Goal: Task Accomplishment & Management: Use online tool/utility

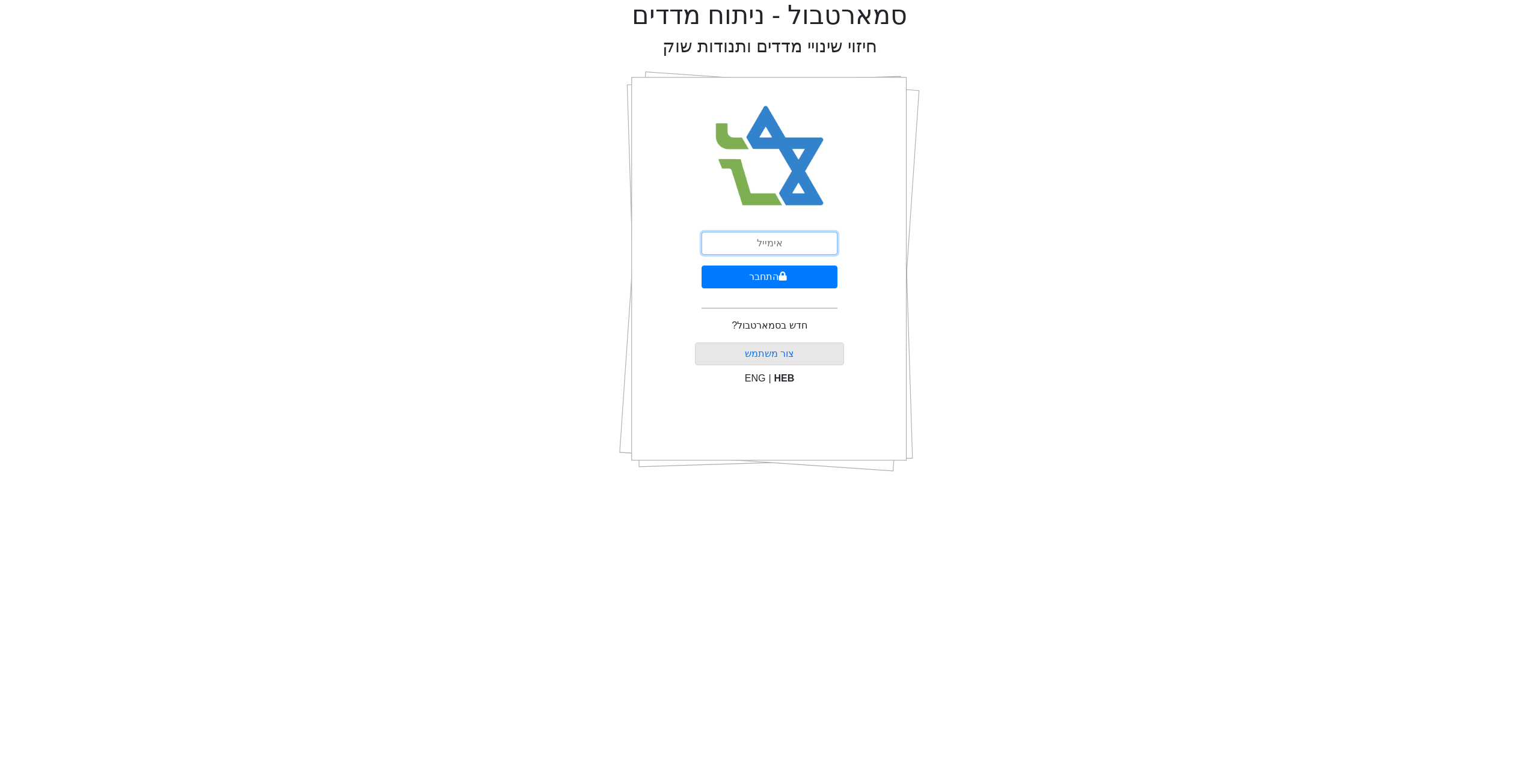
click at [755, 243] on input "email" at bounding box center [769, 243] width 136 height 23
type input "[EMAIL_ADDRESS][DOMAIN_NAME]"
click at [737, 275] on button "התחבר" at bounding box center [769, 277] width 136 height 23
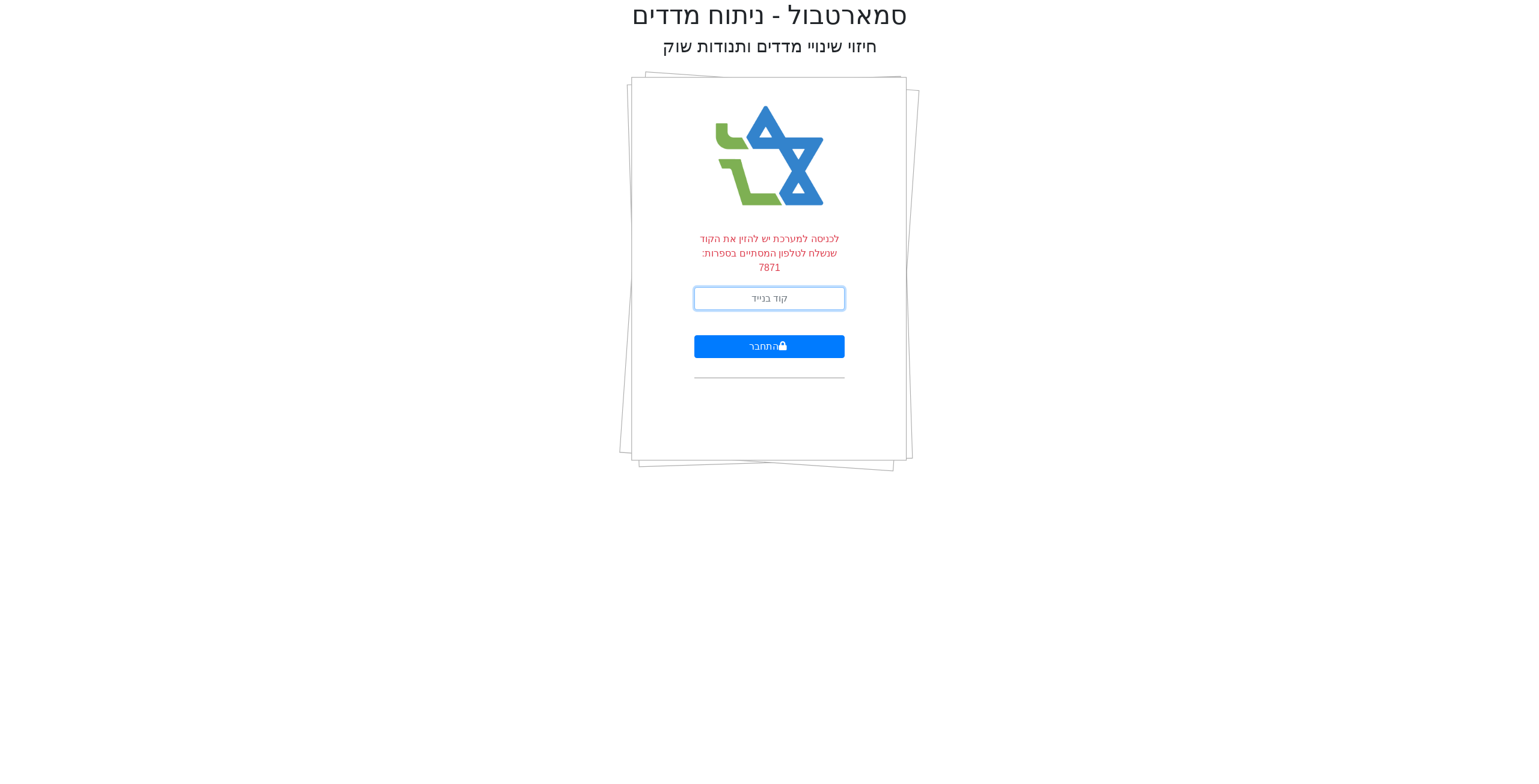
click at [774, 287] on input "text" at bounding box center [769, 298] width 150 height 23
click at [800, 287] on input "text" at bounding box center [769, 298] width 150 height 23
click at [799, 287] on input "text" at bounding box center [769, 298] width 150 height 23
click at [1092, 257] on div "סמארטבול - ניתוח מדדים חיזוי שינויי מדדים ותנודות שוק לכניסה למערכת יש להזין את…" at bounding box center [769, 241] width 1520 height 482
drag, startPoint x: 790, startPoint y: 292, endPoint x: 804, endPoint y: 285, distance: 15.7
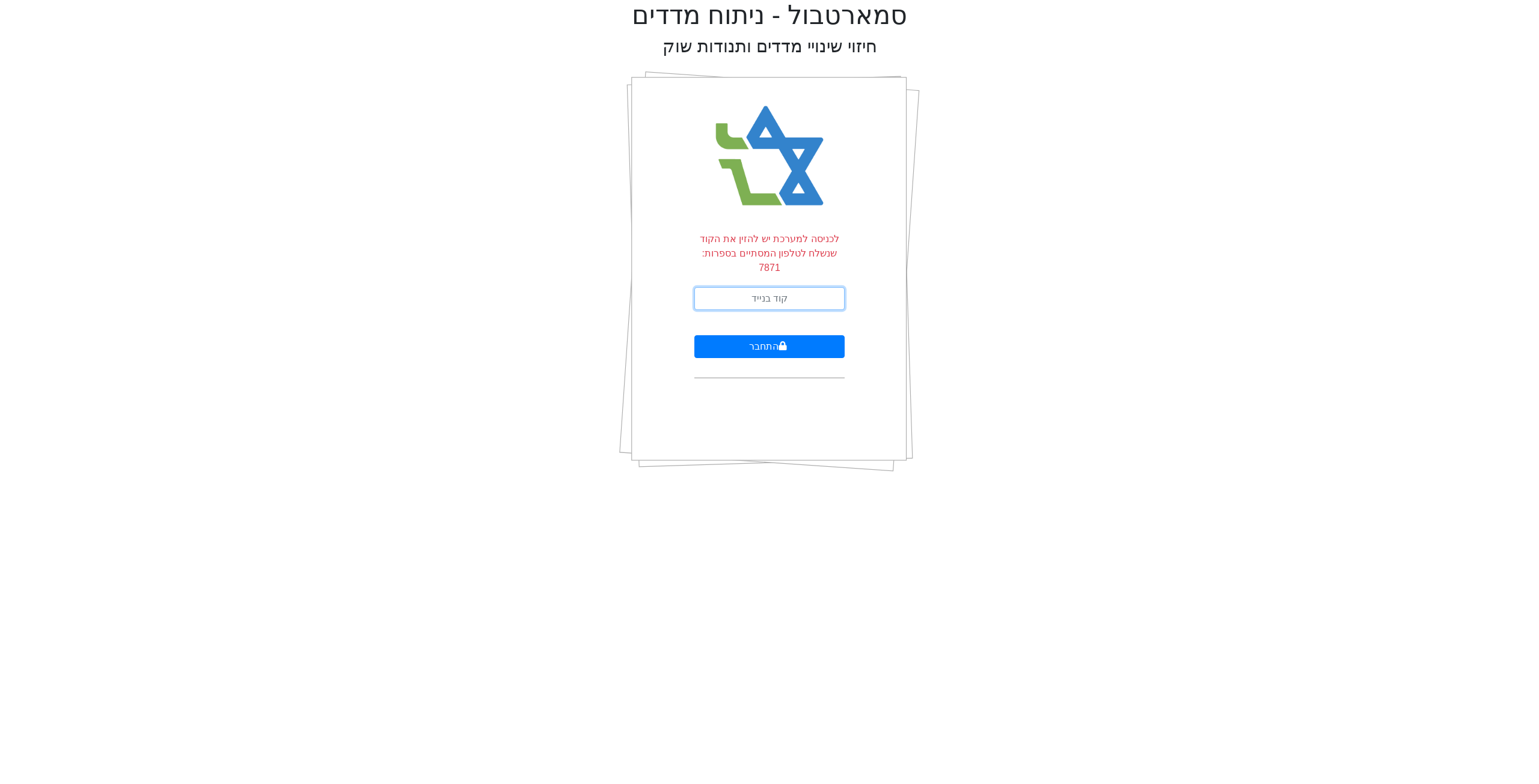
click at [790, 292] on input "text" at bounding box center [769, 298] width 150 height 23
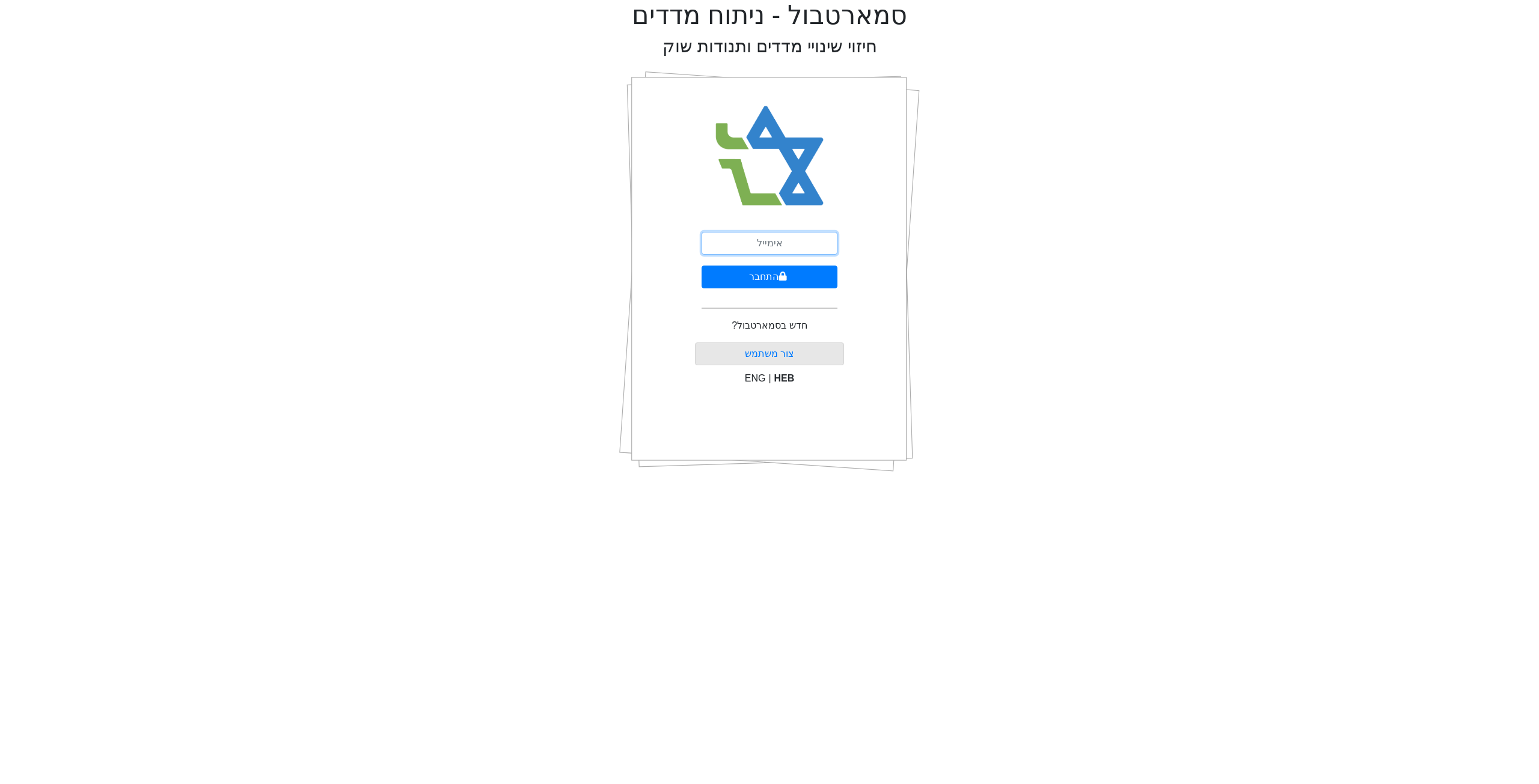
click at [803, 244] on input "email" at bounding box center [769, 243] width 136 height 23
type input "[EMAIL_ADDRESS][DOMAIN_NAME]"
click at [758, 276] on button "התחבר" at bounding box center [769, 277] width 136 height 23
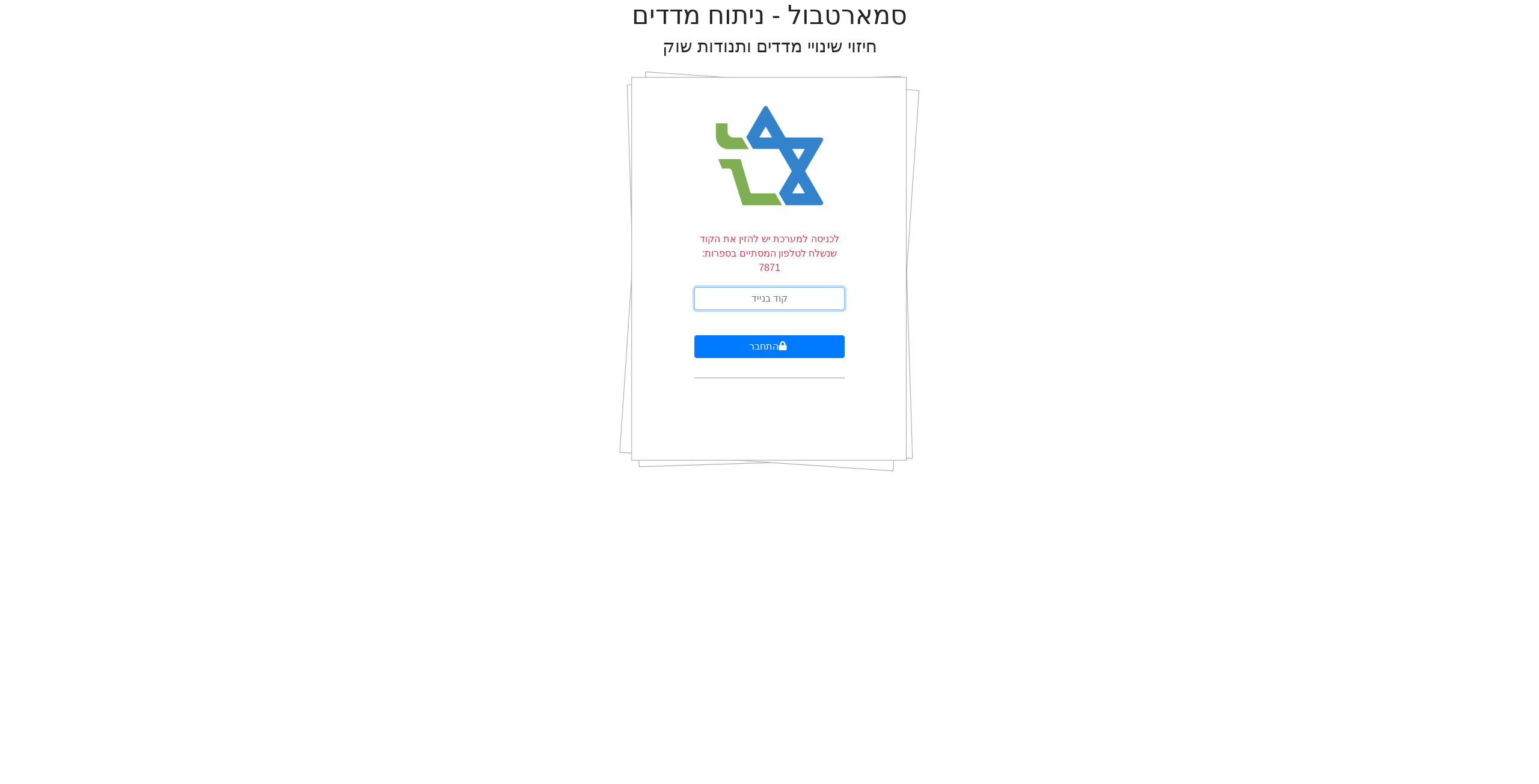
click at [774, 287] on input "text" at bounding box center [769, 298] width 150 height 23
click at [930, 241] on div "סמארטבול - ניתוח מדדים חיזוי שינויי מדדים ותנודות שוק לכניסה למערכת יש להזין את…" at bounding box center [769, 241] width 1520 height 482
click at [780, 482] on html "סמארטבול - ניתוח מדדים חיזוי שינויי מדדים ותנודות שוק לכניסה למערכת יש להזין את…" at bounding box center [769, 241] width 1539 height 482
click at [746, 298] on form "לכניסה למערכת יש להזין את הקוד שנשלח לטלפון המסתיים בספרות: 7871 התחבר" at bounding box center [769, 305] width 150 height 147
click at [753, 292] on input "text" at bounding box center [769, 298] width 150 height 23
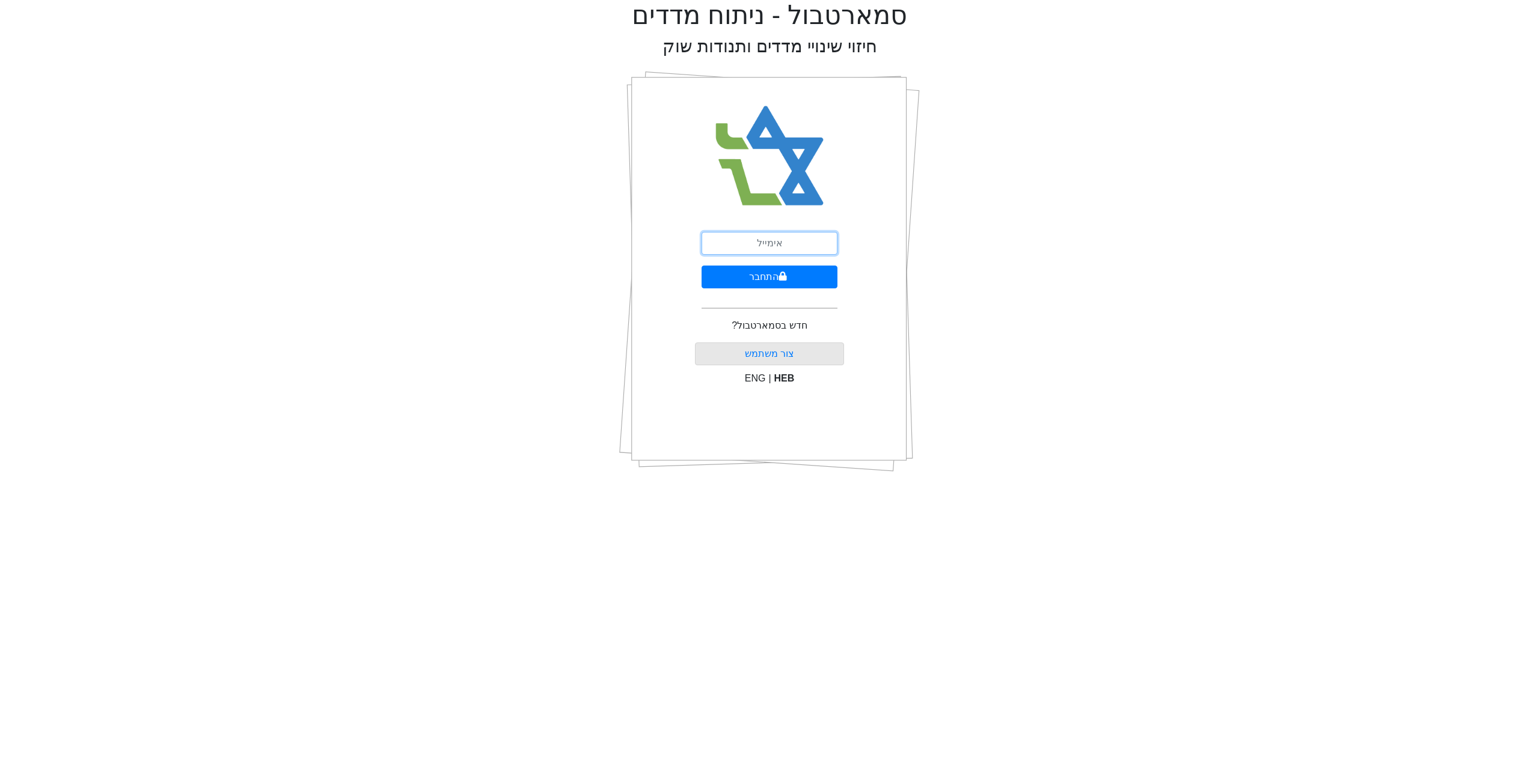
click at [784, 247] on input "email" at bounding box center [769, 243] width 136 height 23
type input "[EMAIL_ADDRESS][DOMAIN_NAME]"
click at [748, 281] on button "התחבר" at bounding box center [769, 277] width 136 height 23
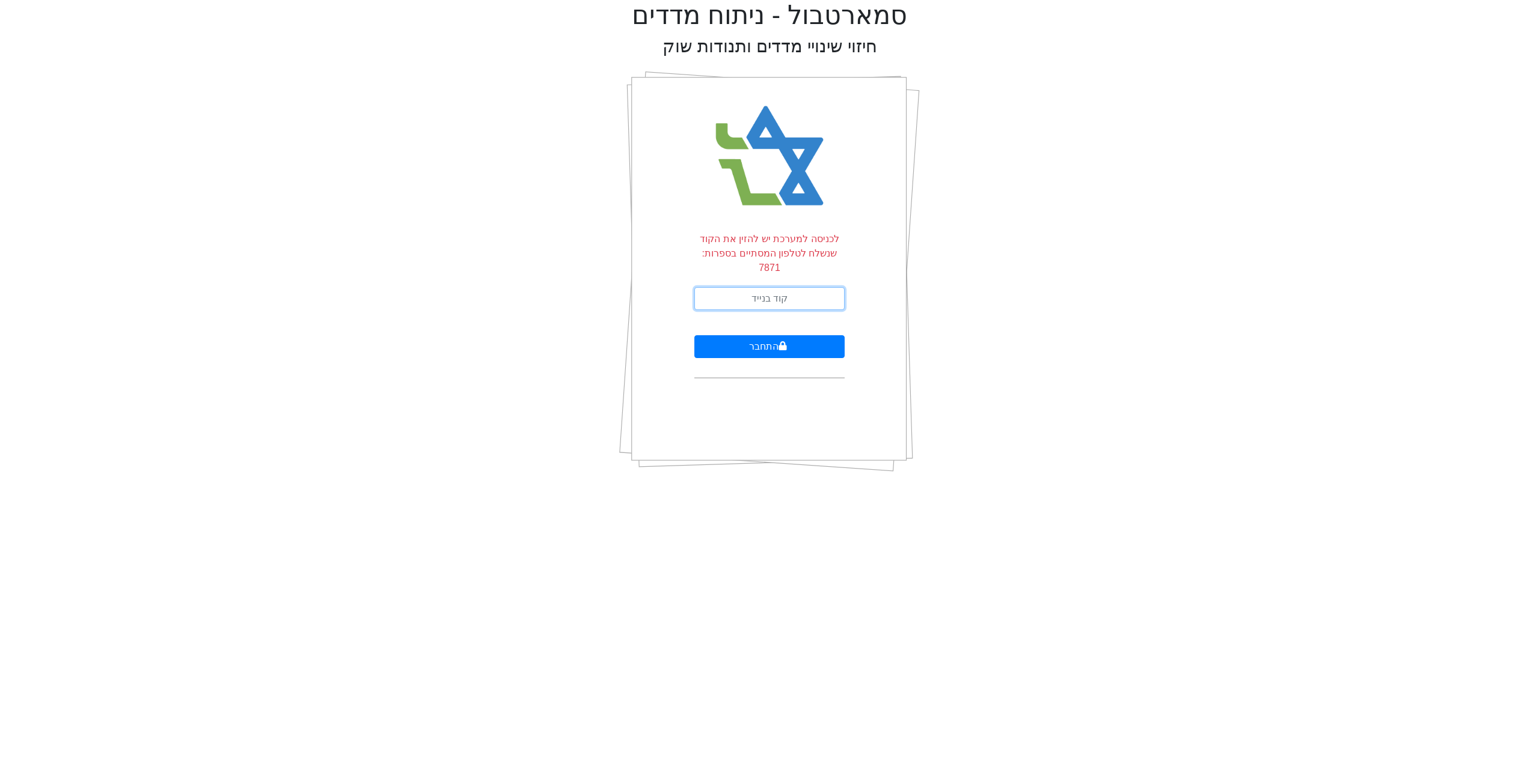
click at [786, 287] on input "text" at bounding box center [769, 298] width 150 height 23
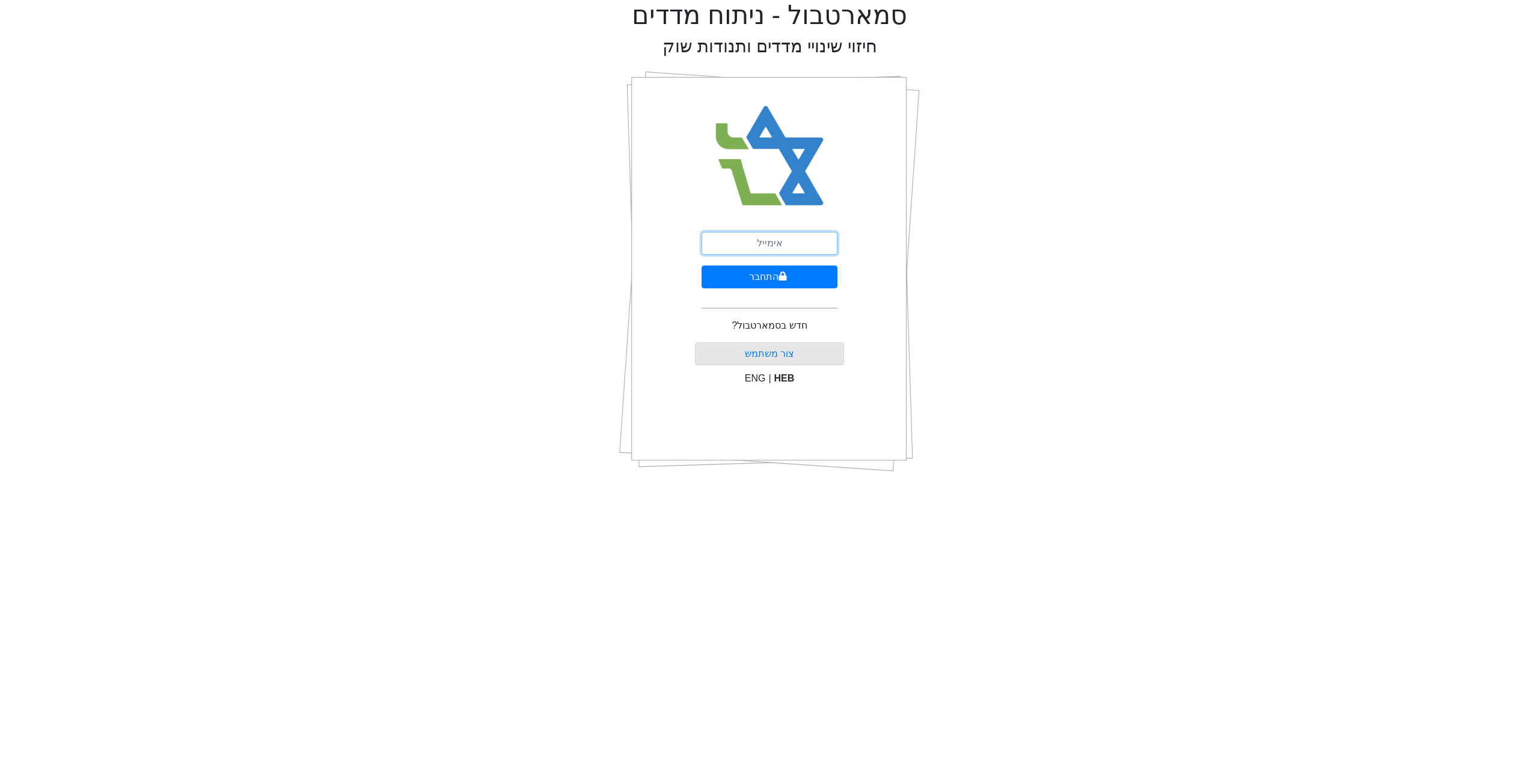
drag, startPoint x: 816, startPoint y: 245, endPoint x: 806, endPoint y: 248, distance: 10.4
click at [816, 245] on input "email" at bounding box center [769, 243] width 136 height 23
type input "[EMAIL_ADDRESS][DOMAIN_NAME]"
click at [740, 279] on button "התחבר" at bounding box center [769, 277] width 136 height 23
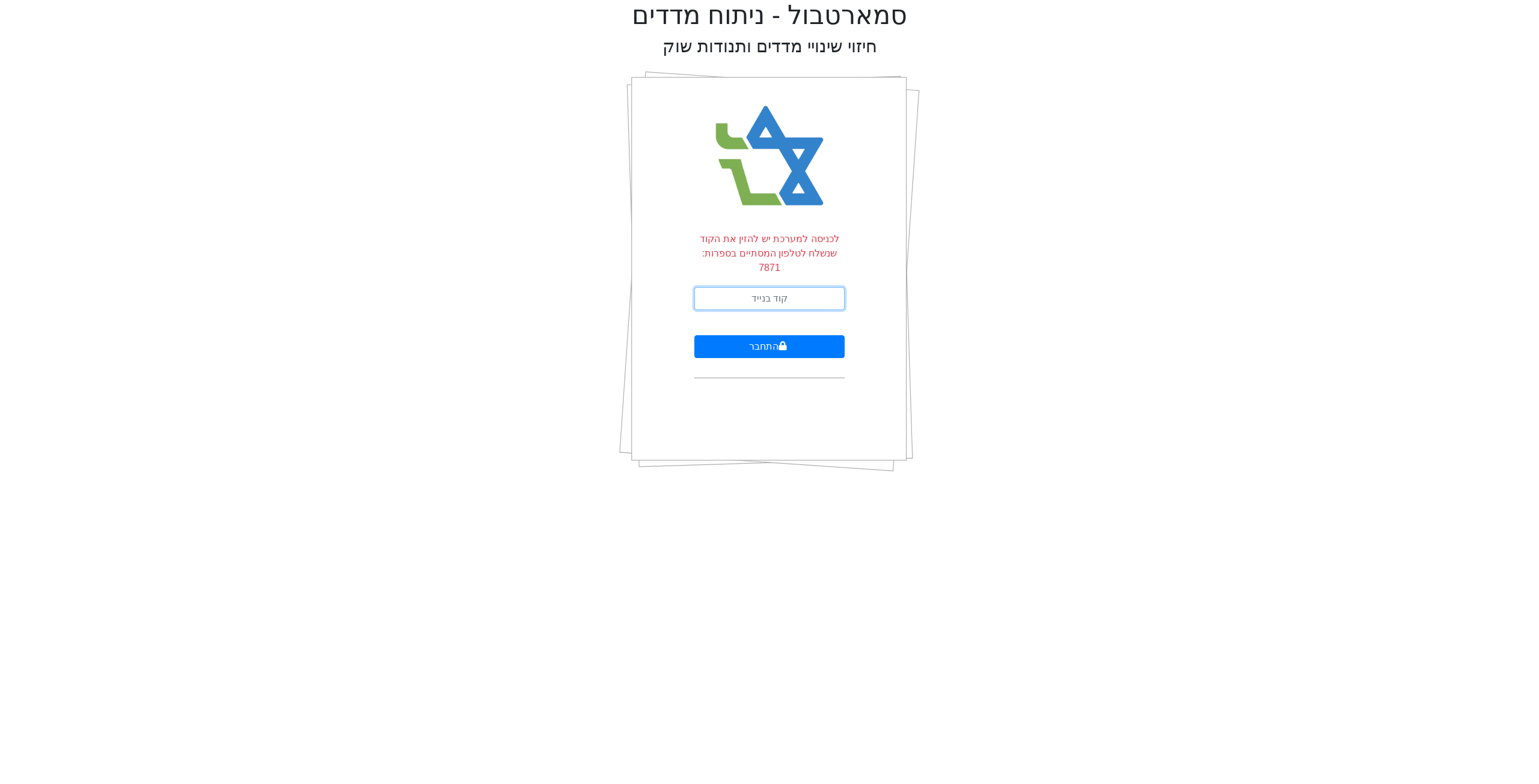
click at [739, 287] on input "text" at bounding box center [769, 298] width 150 height 23
type input "380434"
click at [694, 335] on button "התחבר" at bounding box center [769, 347] width 150 height 23
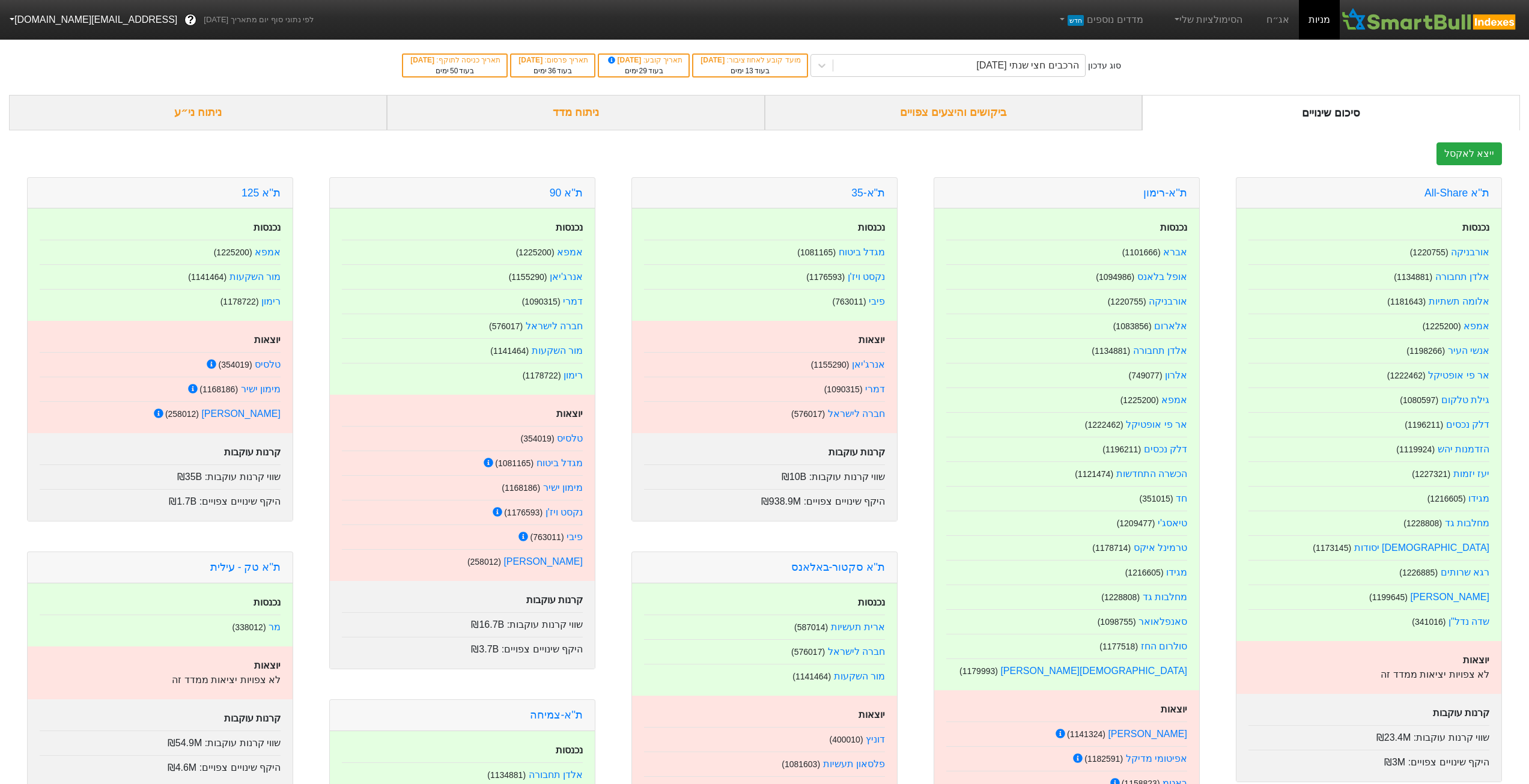
click at [1020, 118] on div "ביקושים והיצעים צפויים" at bounding box center [953, 112] width 378 height 36
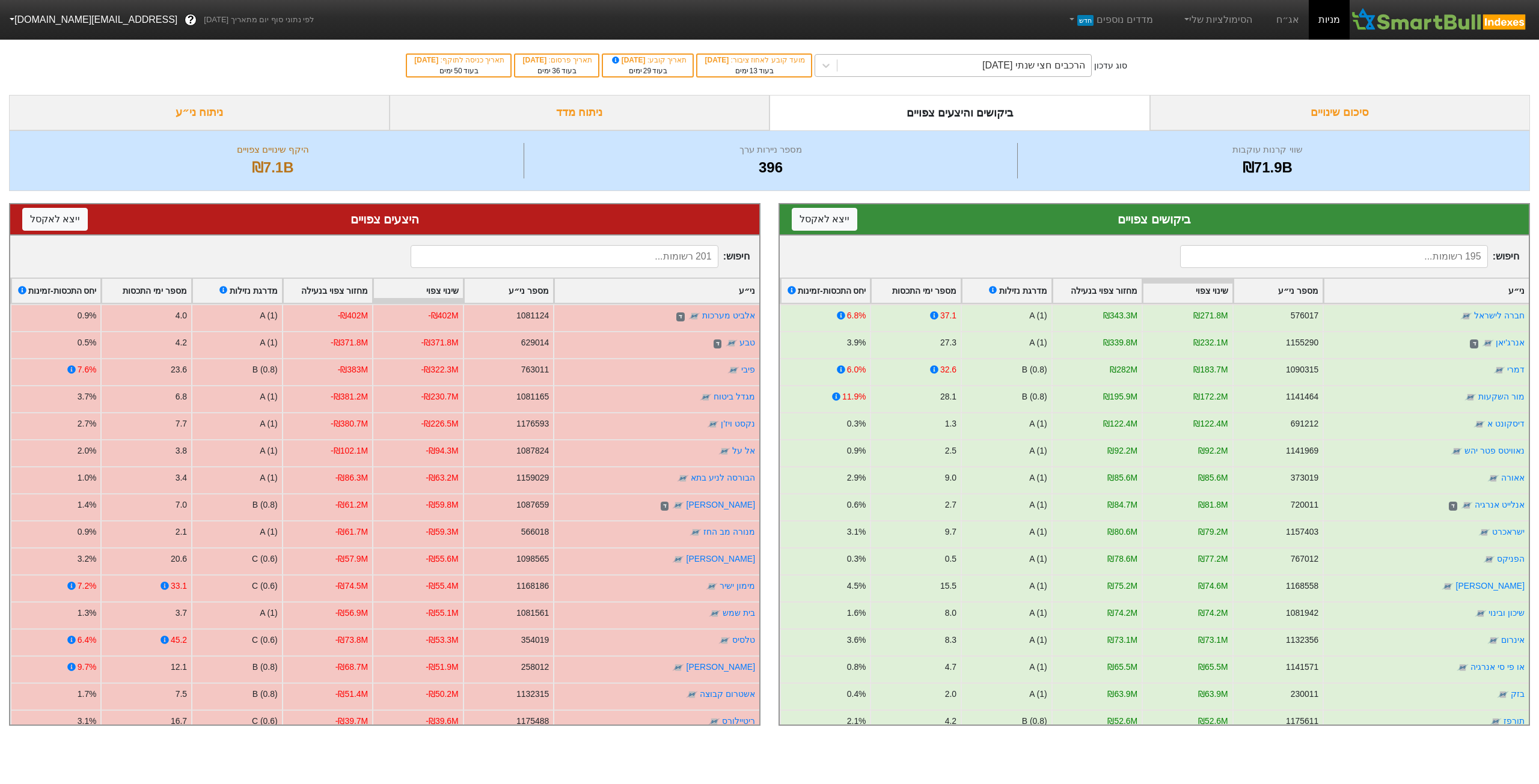
click at [1037, 71] on div "הרכבים חצי שנתי 06/11/2025" at bounding box center [1033, 65] width 103 height 15
click at [1294, 27] on link "אג״ח" at bounding box center [1287, 20] width 42 height 40
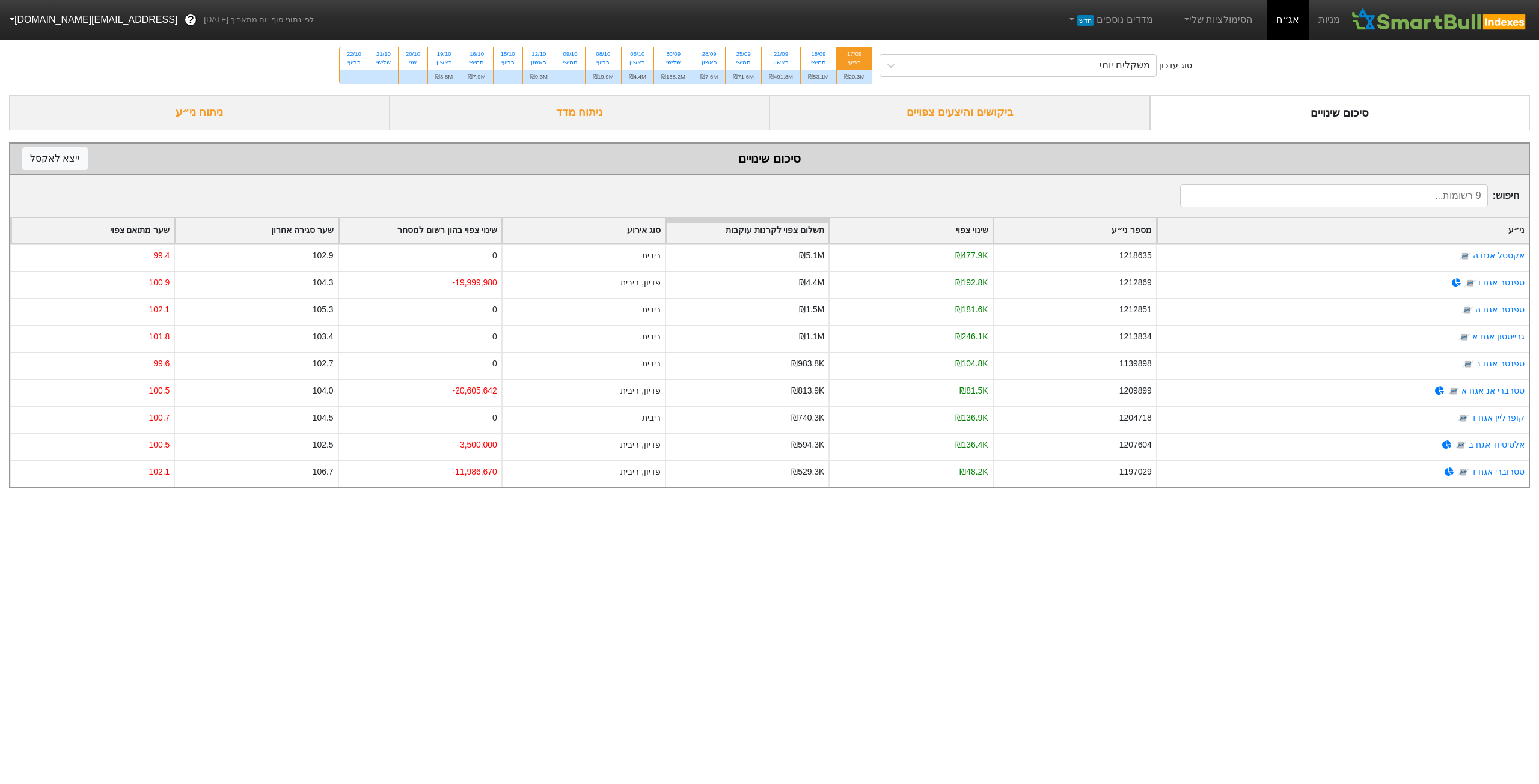
click at [911, 108] on div "ביקושים והיצעים צפויים" at bounding box center [959, 112] width 381 height 36
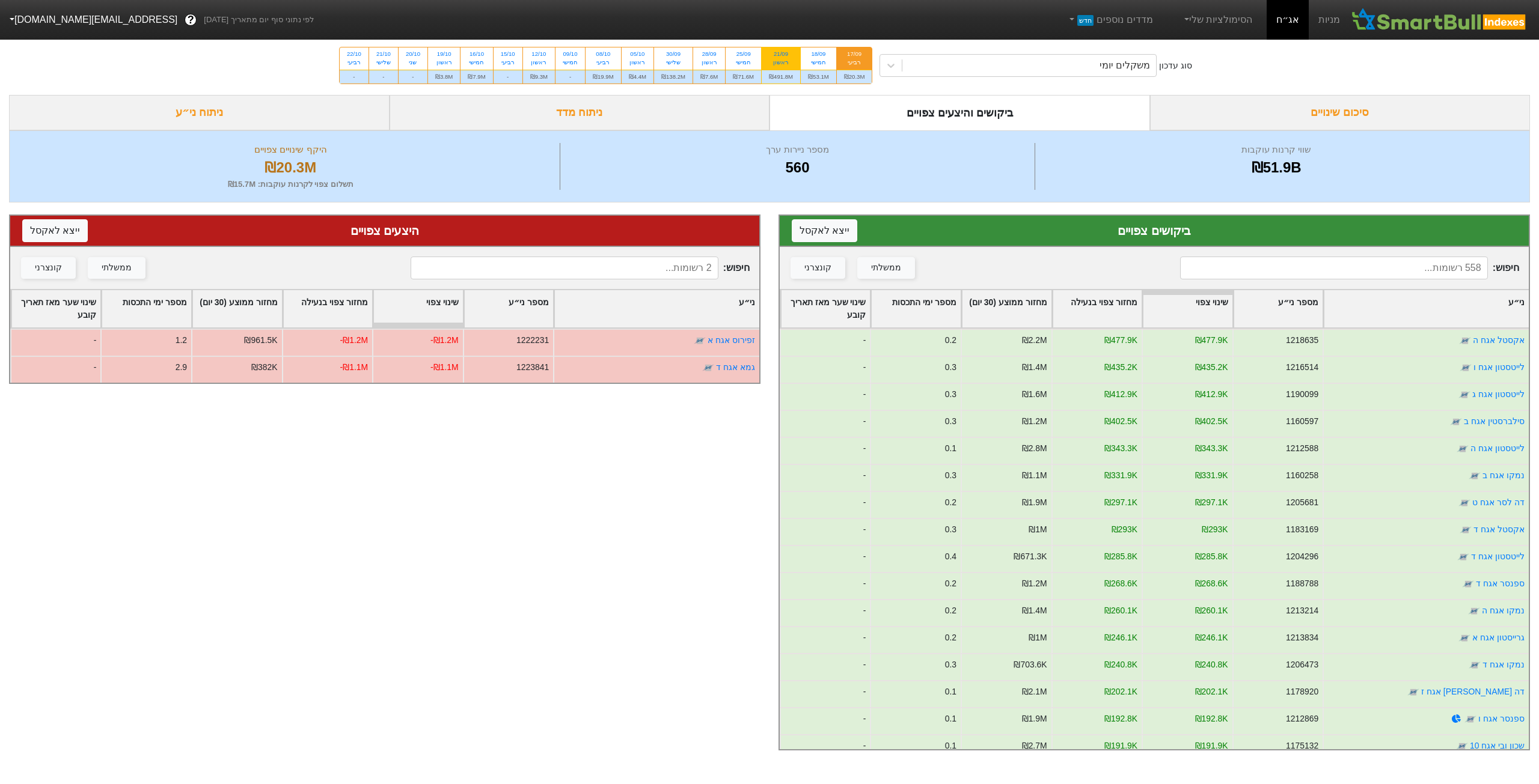
click at [796, 61] on div "21/09 ראשון" at bounding box center [780, 58] width 38 height 22
click at [781, 56] on input "21/09 ראשון ₪491.8M" at bounding box center [777, 52] width 8 height 8
radio input "true"
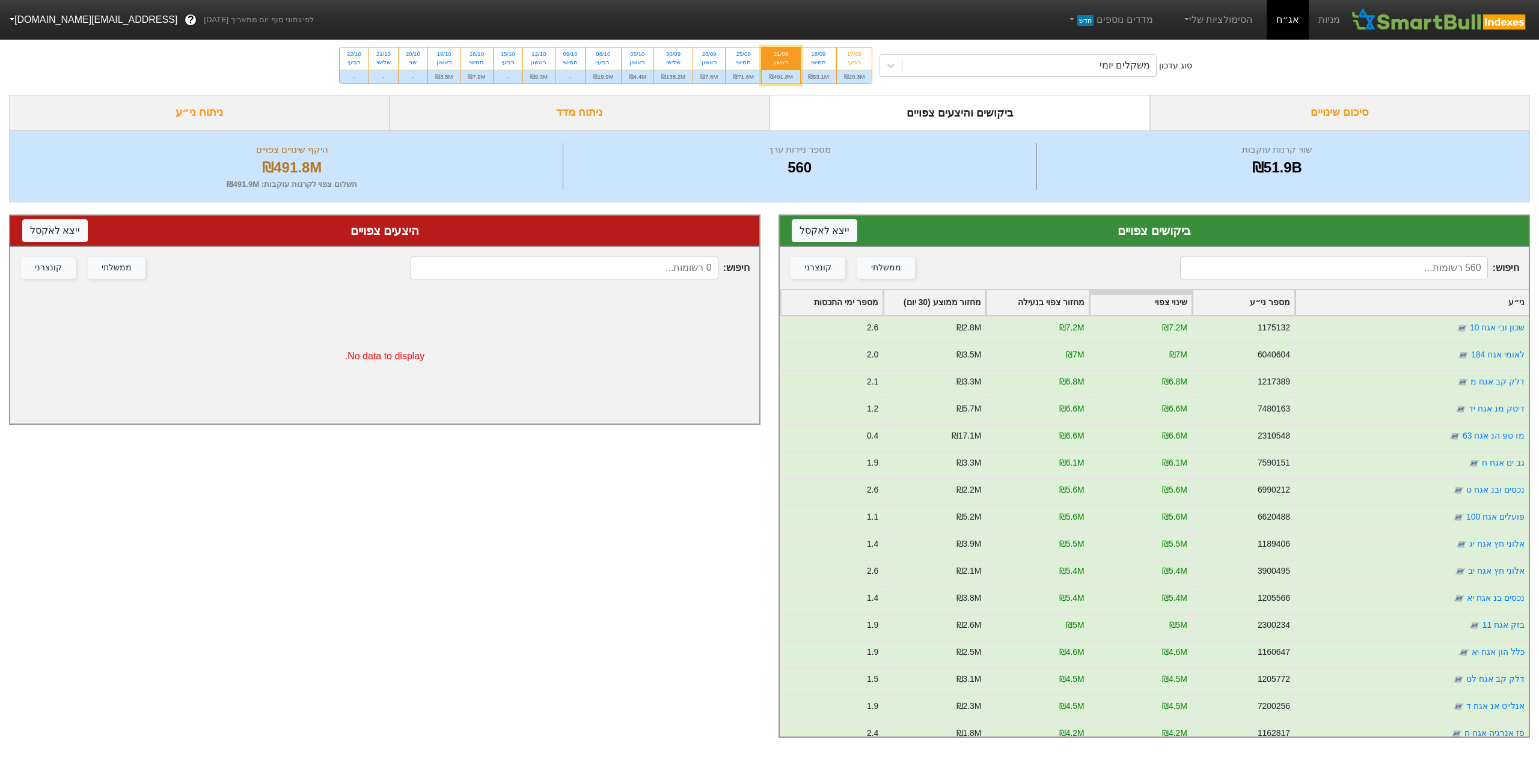
click at [1277, 126] on div "סיכום שינויים" at bounding box center [1340, 112] width 381 height 36
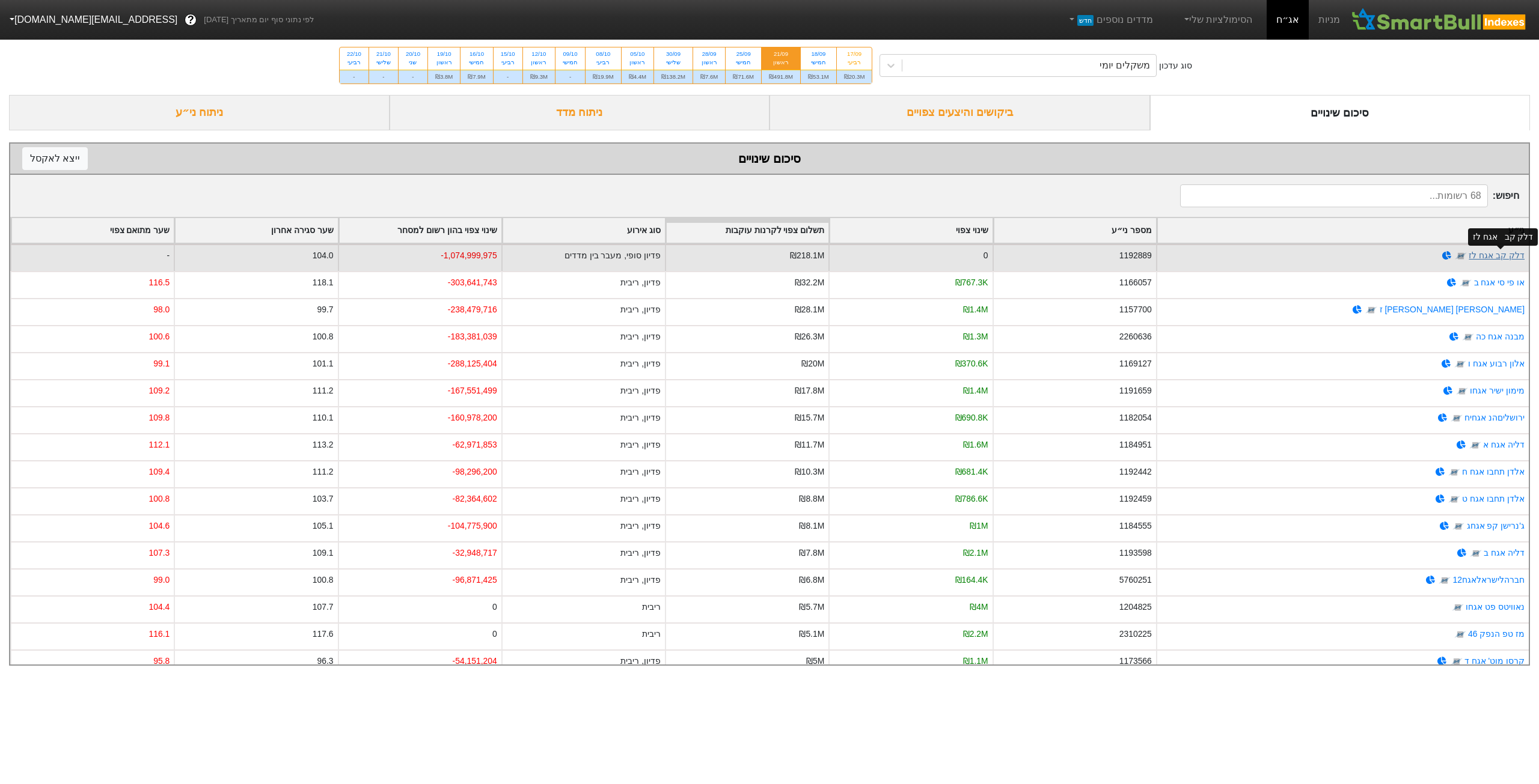
click at [1489, 253] on link "דלק קב אגח לז" at bounding box center [1496, 255] width 56 height 10
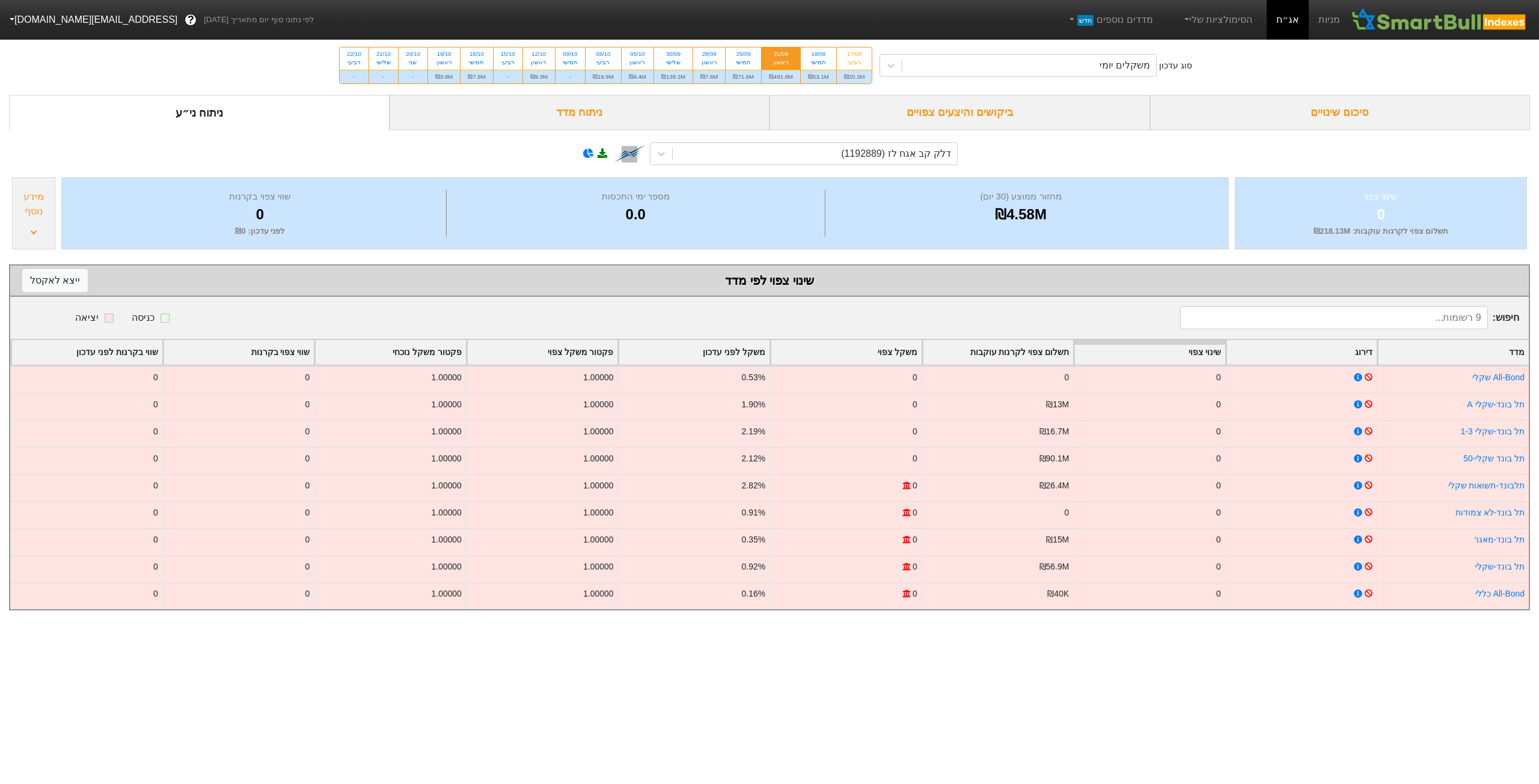
click at [30, 198] on div "מידע נוסף" at bounding box center [34, 204] width 36 height 29
